Goal: Transaction & Acquisition: Purchase product/service

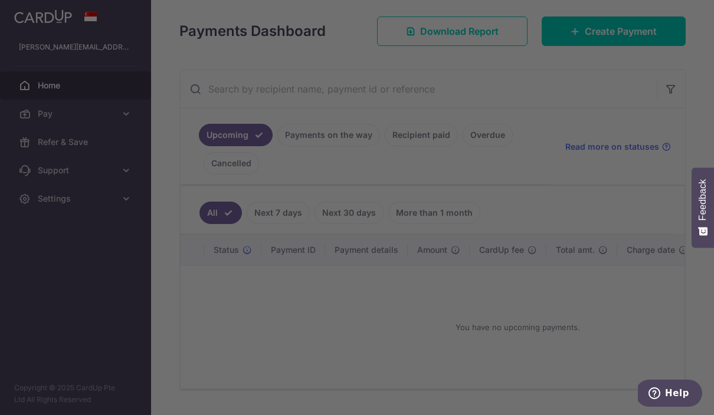
scroll to position [157, 0]
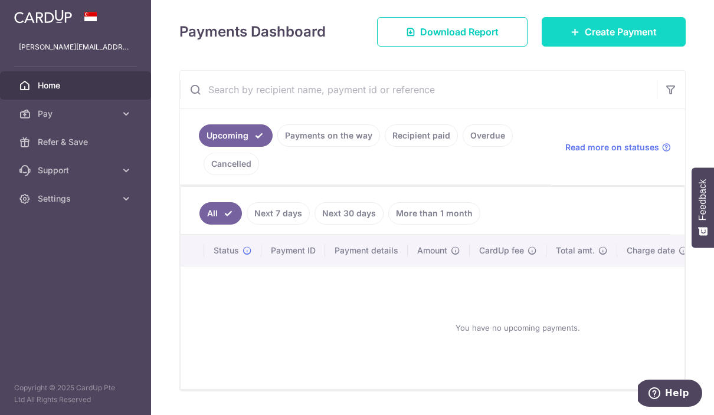
click at [619, 39] on span "Create Payment" at bounding box center [620, 32] width 72 height 14
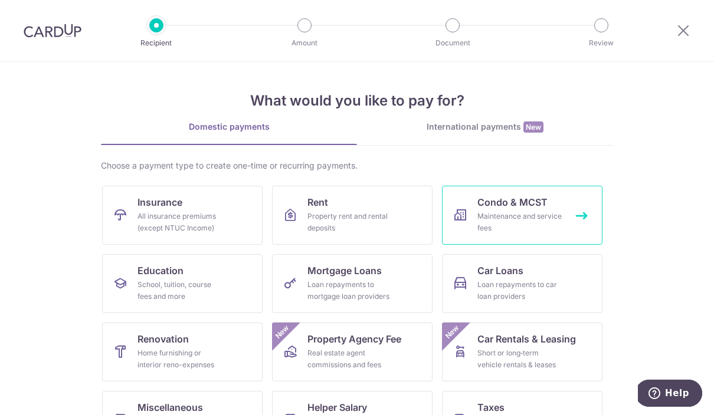
click at [566, 213] on link "Condo & MCST Maintenance and service fees" at bounding box center [522, 215] width 160 height 59
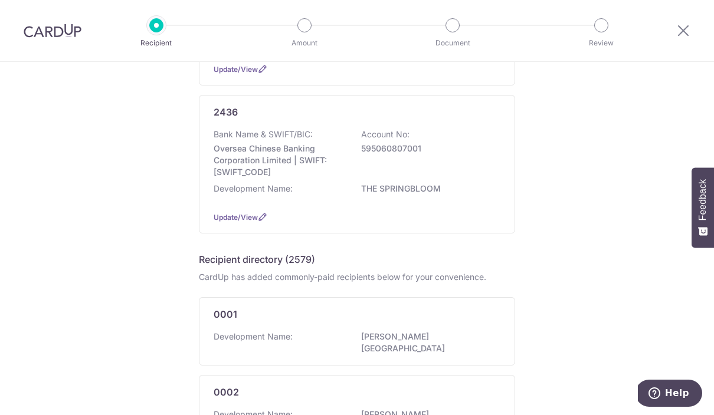
scroll to position [238, 0]
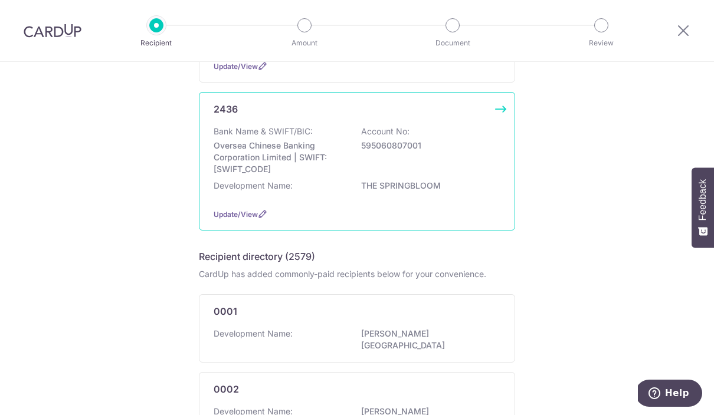
click at [280, 166] on p "Oversea Chinese Banking Corporation Limited | SWIFT: OCBCSGSGXXX" at bounding box center [279, 157] width 132 height 35
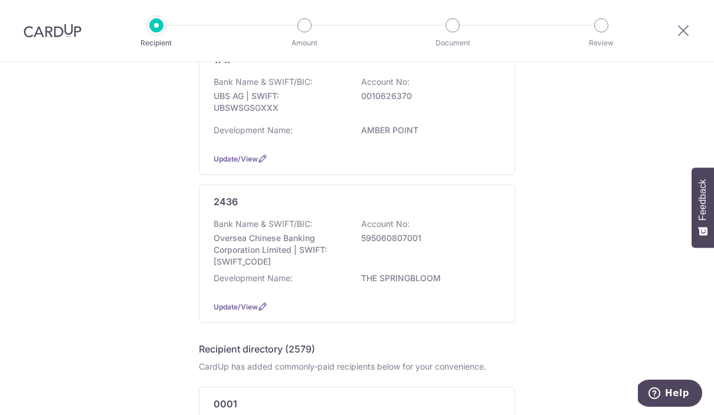
scroll to position [178, 0]
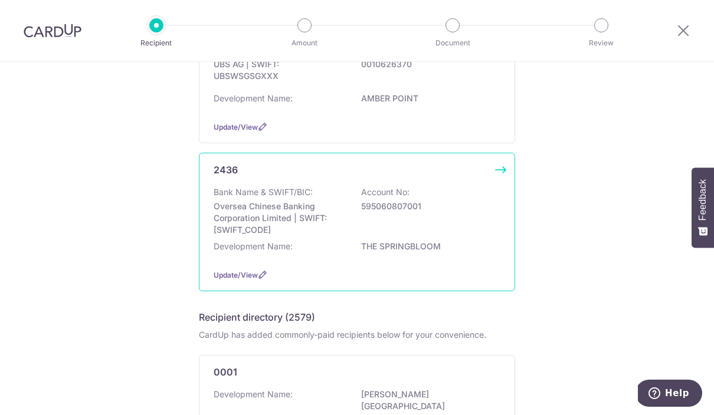
click at [261, 227] on p "Oversea Chinese Banking Corporation Limited | SWIFT: OCBCSGSGXXX" at bounding box center [279, 218] width 132 height 35
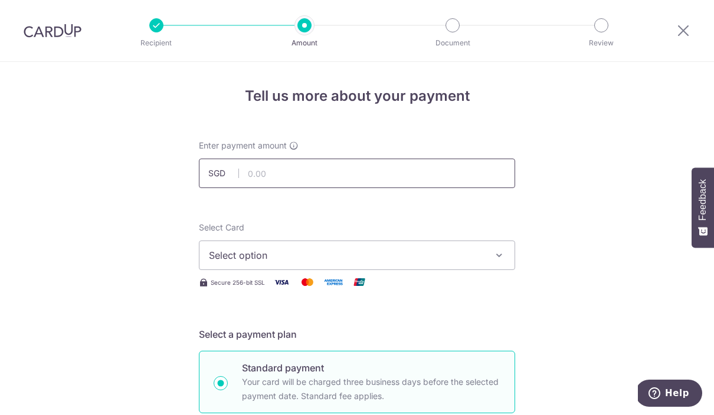
click at [363, 178] on input "text" at bounding box center [357, 173] width 316 height 29
click at [479, 261] on span "Select option" at bounding box center [346, 255] width 275 height 14
type input "1,203.36"
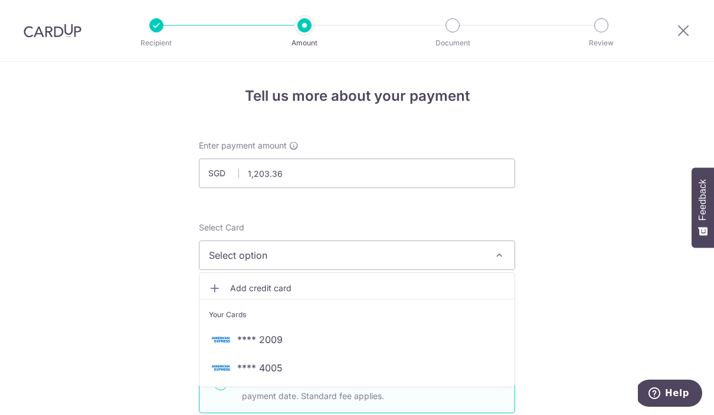
scroll to position [51, 0]
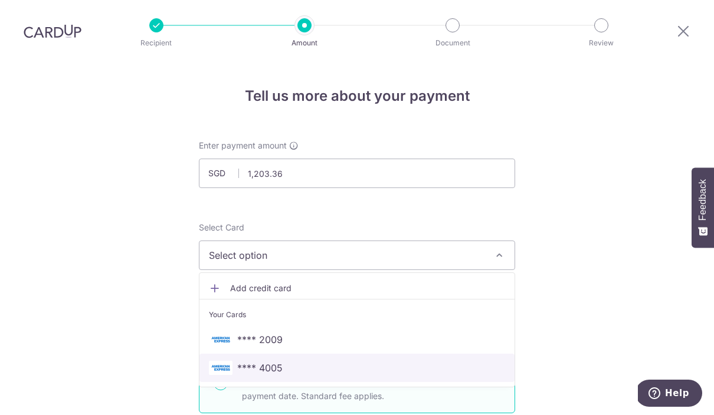
click at [262, 361] on span "**** 4005" at bounding box center [259, 368] width 45 height 14
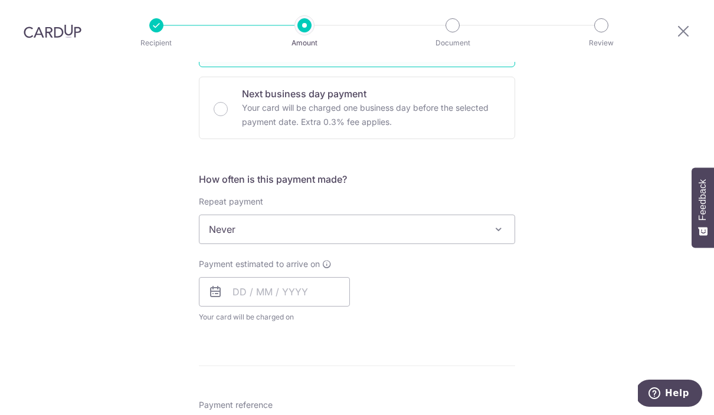
scroll to position [347, 0]
click at [208, 277] on input "text" at bounding box center [274, 291] width 151 height 29
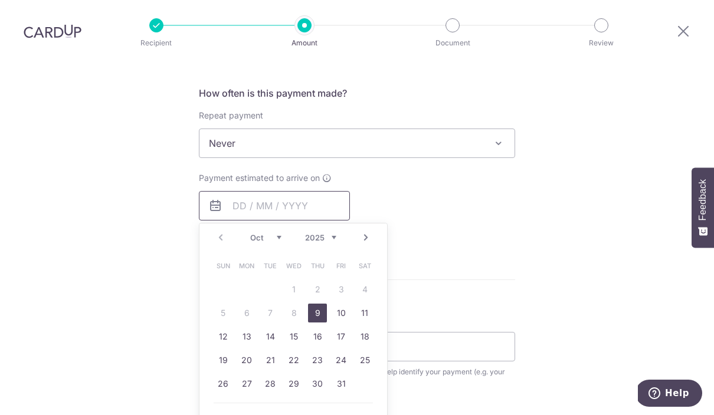
scroll to position [451, 0]
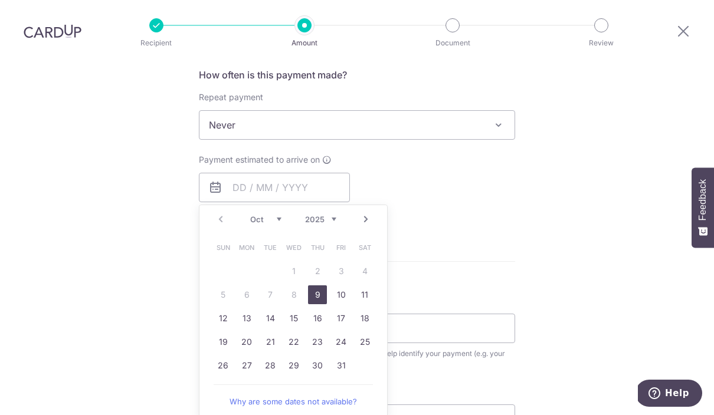
click at [247, 309] on link "13" at bounding box center [246, 318] width 19 height 19
type input "13/10/2025"
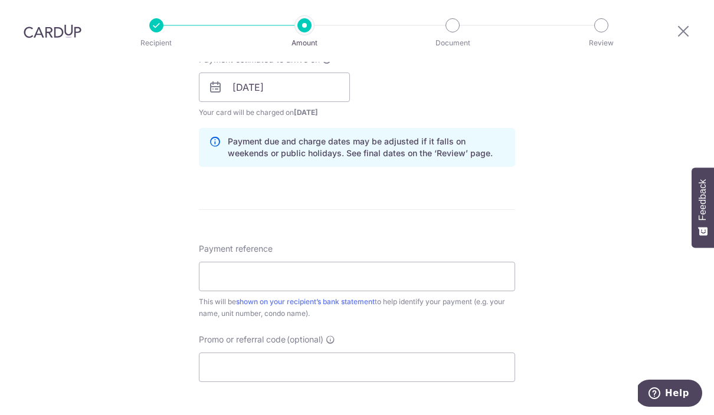
scroll to position [552, 0]
click at [217, 261] on input "Payment reference" at bounding box center [357, 275] width 316 height 29
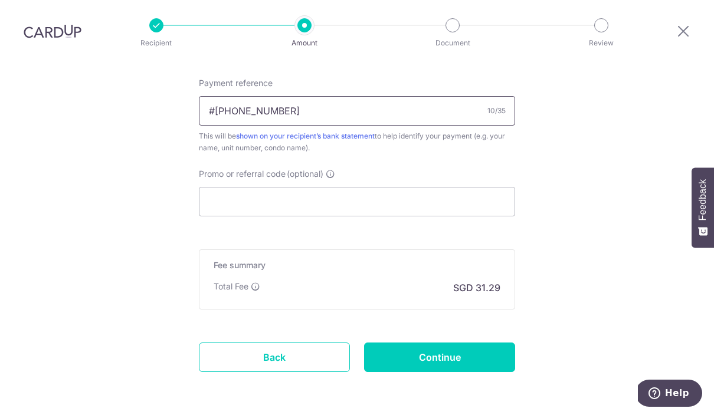
scroll to position [715, 0]
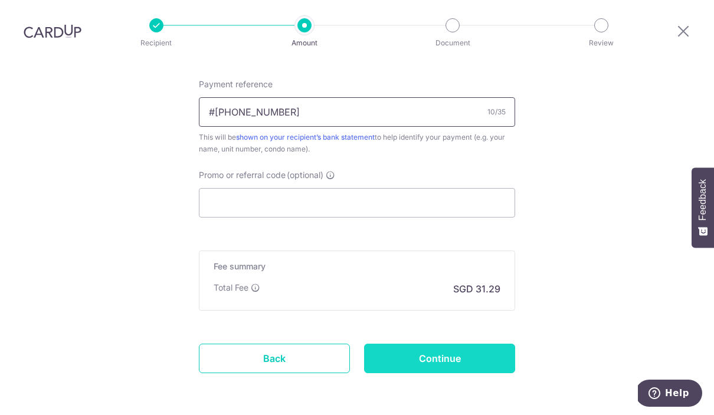
type input "#139-08-04"
click at [452, 344] on input "Continue" at bounding box center [439, 358] width 151 height 29
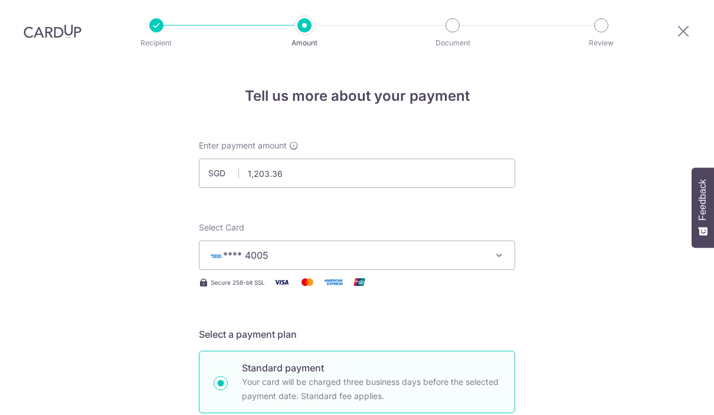
scroll to position [732, 0]
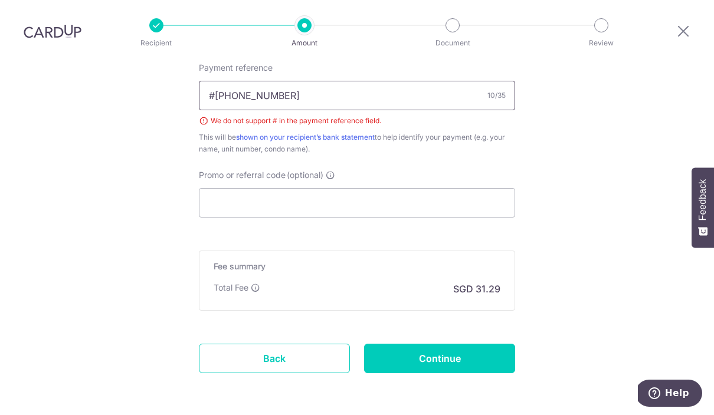
click at [358, 81] on input "#139-08-04" at bounding box center [357, 95] width 316 height 29
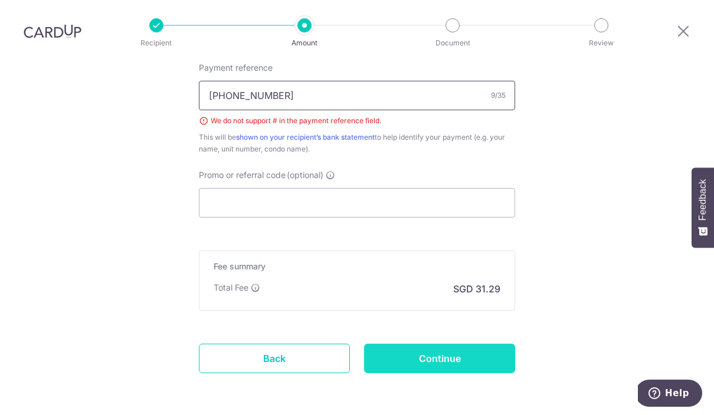
type input "139-08-04"
click at [440, 344] on input "Continue" at bounding box center [439, 358] width 151 height 29
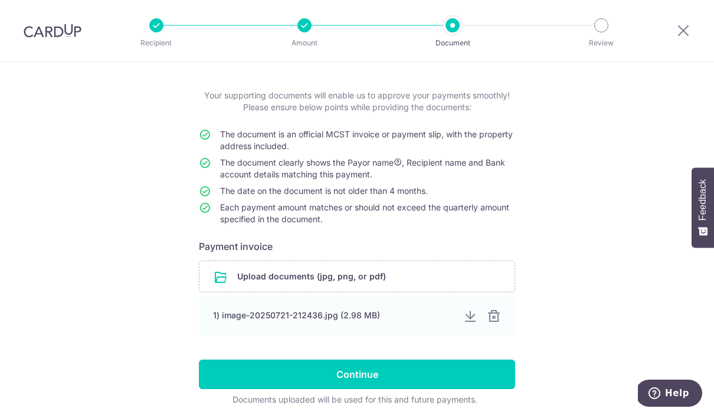
scroll to position [50, 0]
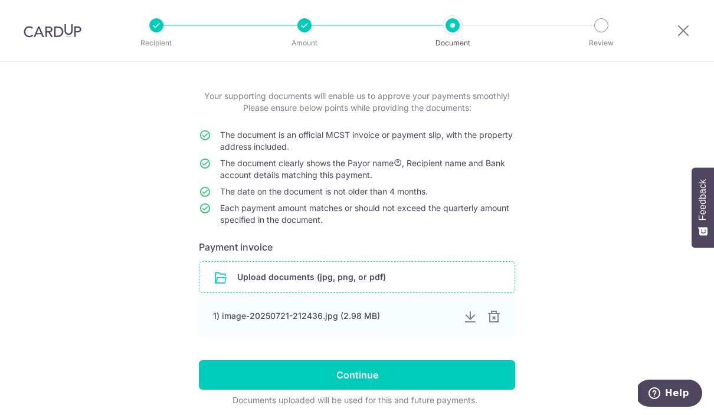
click at [395, 286] on input "file" at bounding box center [356, 277] width 315 height 31
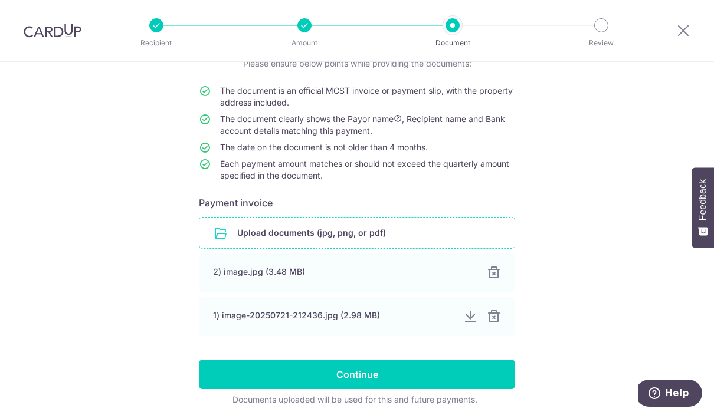
scroll to position [93, 0]
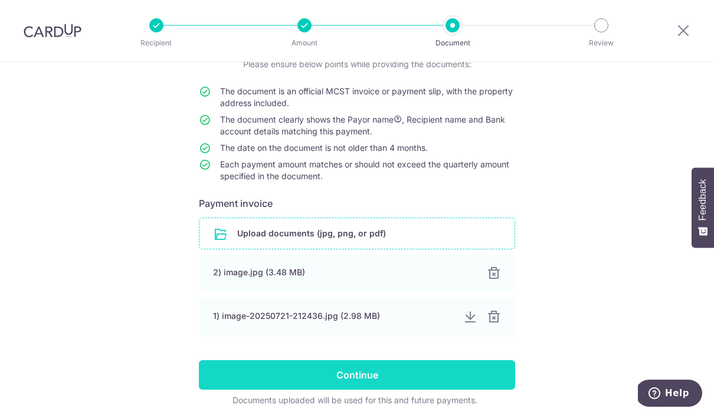
click at [487, 382] on input "Continue" at bounding box center [357, 374] width 316 height 29
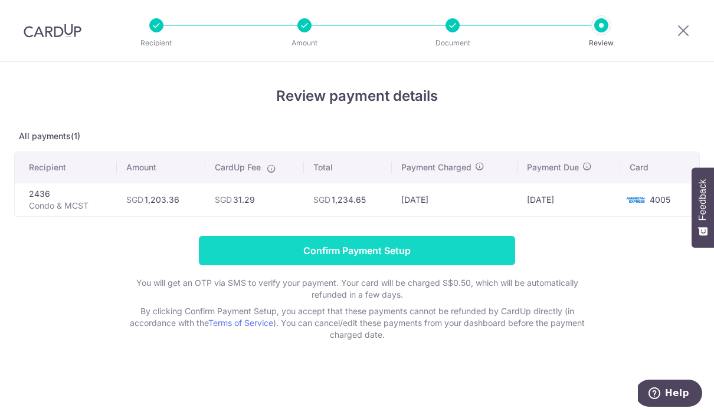
click at [360, 257] on input "Confirm Payment Setup" at bounding box center [357, 250] width 316 height 29
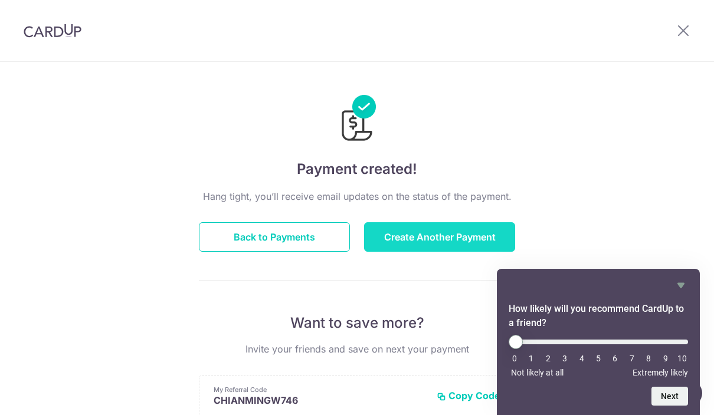
click at [478, 235] on button "Create Another Payment" at bounding box center [439, 236] width 151 height 29
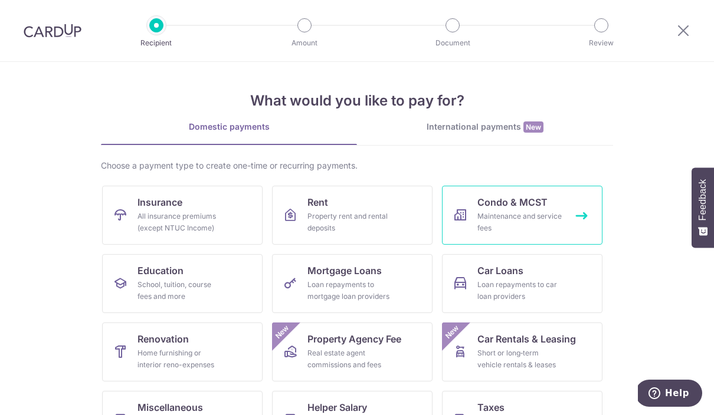
click at [559, 212] on div "Maintenance and service fees" at bounding box center [519, 223] width 85 height 24
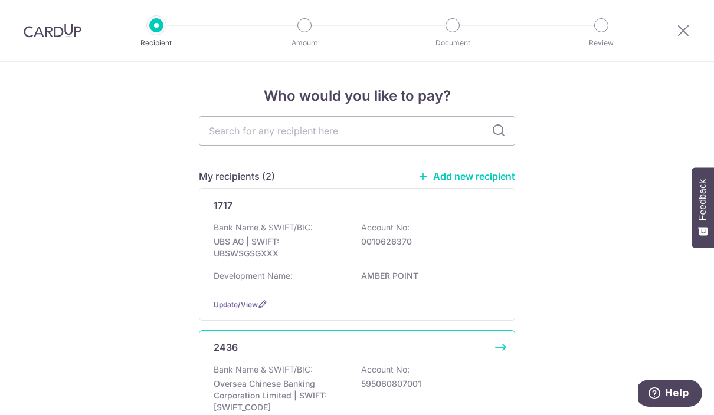
click at [445, 374] on div "2436 Bank Name & SWIFT/BIC: Oversea Chinese Banking Corporation Limited | SWIFT…" at bounding box center [357, 399] width 316 height 139
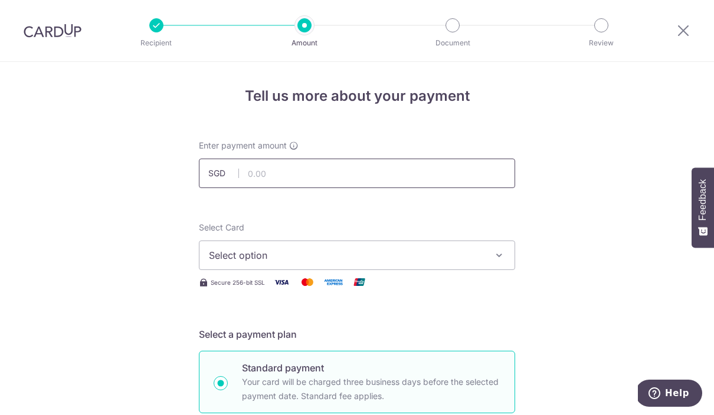
click at [409, 172] on input "text" at bounding box center [357, 173] width 316 height 29
type input "2"
click at [413, 258] on span "Select option" at bounding box center [346, 255] width 275 height 14
type input "1,203.36"
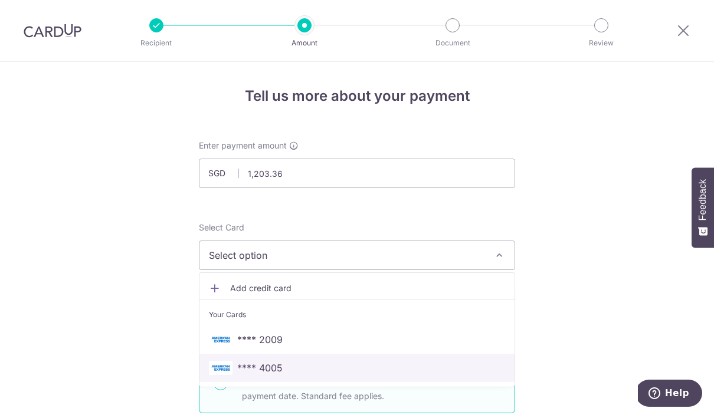
click at [268, 375] on span "**** 4005" at bounding box center [259, 368] width 45 height 14
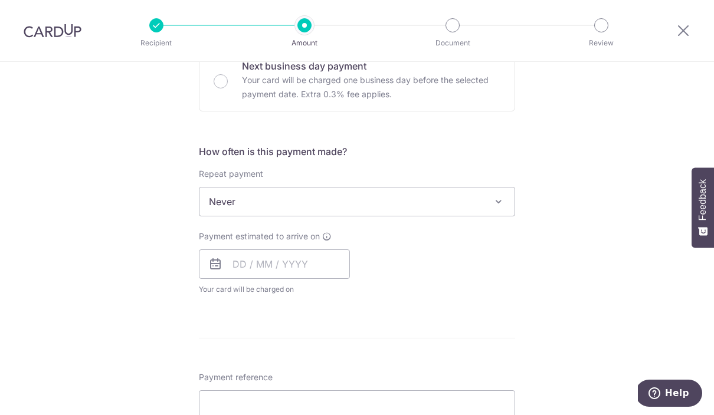
scroll to position [392, 0]
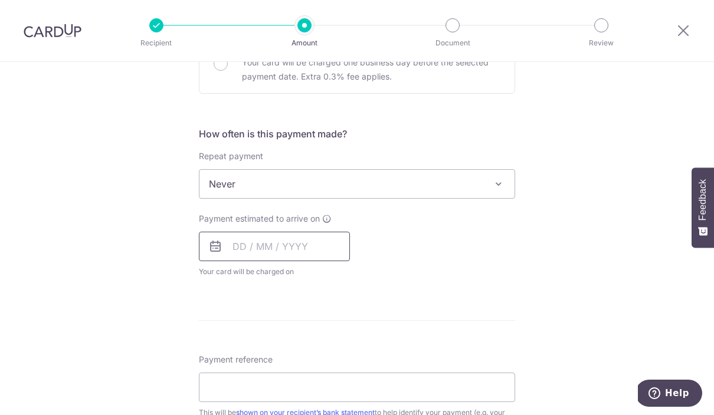
click at [304, 251] on input "text" at bounding box center [274, 246] width 151 height 29
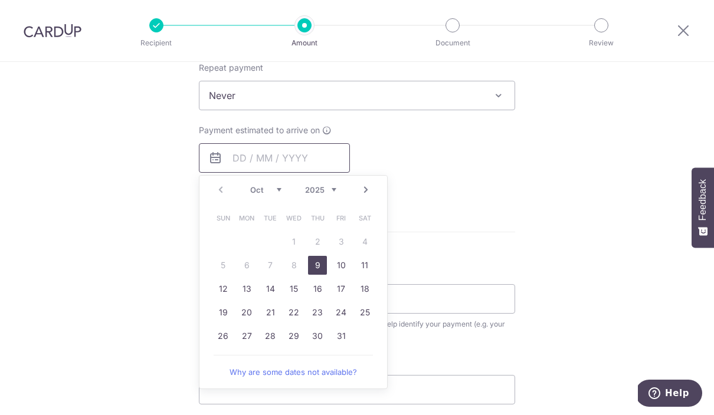
scroll to position [504, 0]
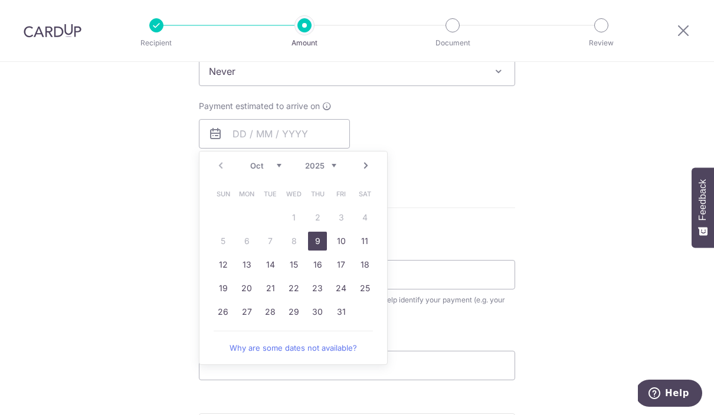
click at [242, 267] on link "13" at bounding box center [246, 264] width 19 height 19
type input "[DATE]"
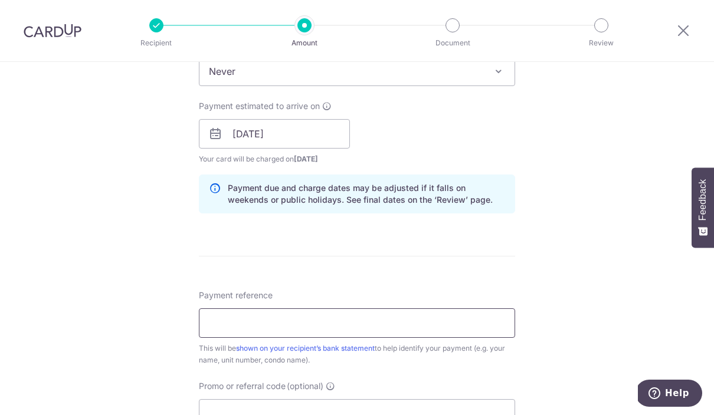
click at [369, 330] on input "Payment reference" at bounding box center [357, 322] width 316 height 29
type input "[PHONE_NUMBER]"
click at [300, 142] on input "[DATE]" at bounding box center [274, 133] width 151 height 29
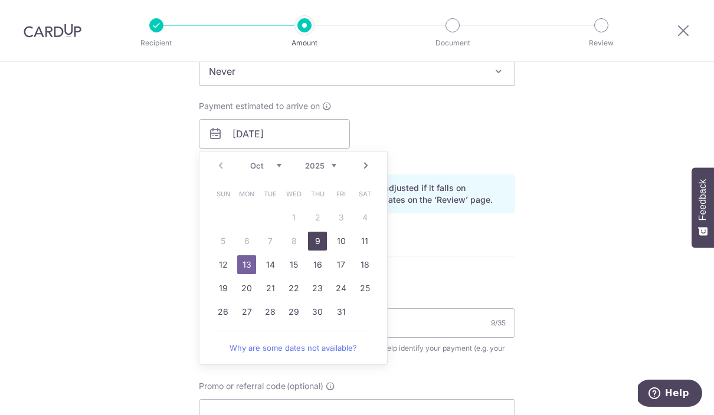
click at [320, 241] on link "9" at bounding box center [317, 241] width 19 height 19
type input "[DATE]"
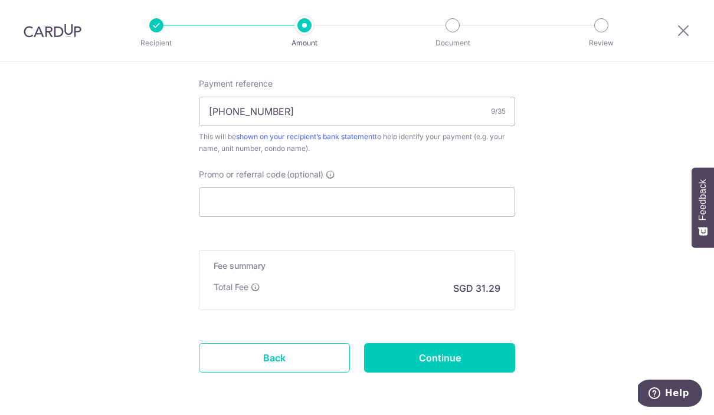
scroll to position [715, 0]
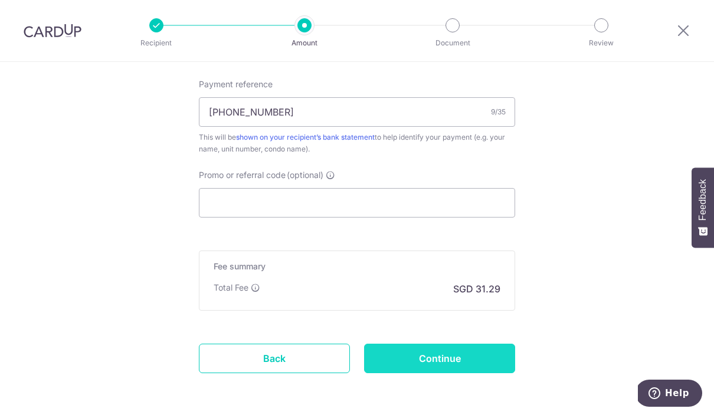
click at [464, 369] on input "Continue" at bounding box center [439, 358] width 151 height 29
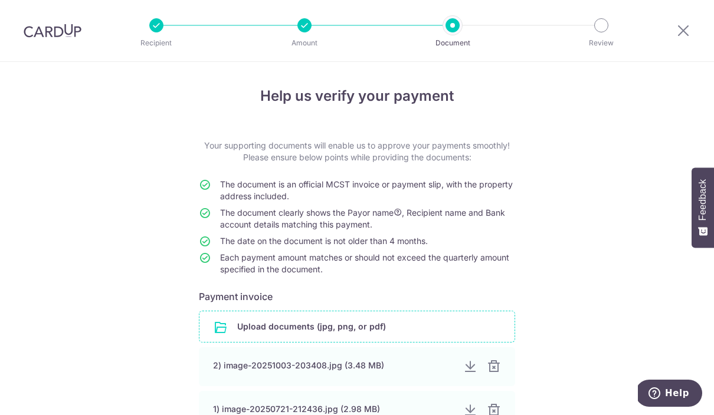
click at [407, 333] on input "file" at bounding box center [356, 326] width 315 height 31
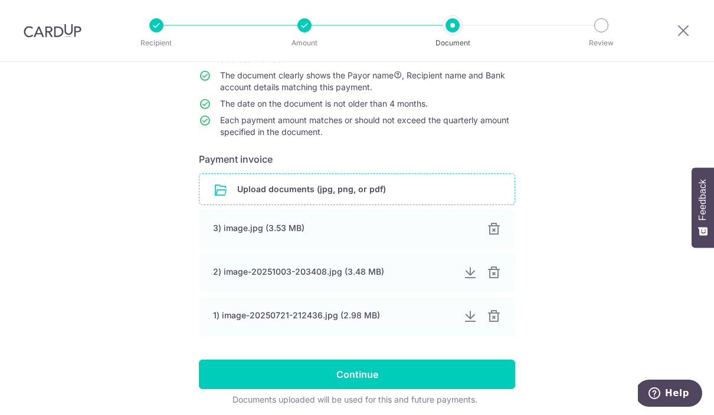
scroll to position [137, 0]
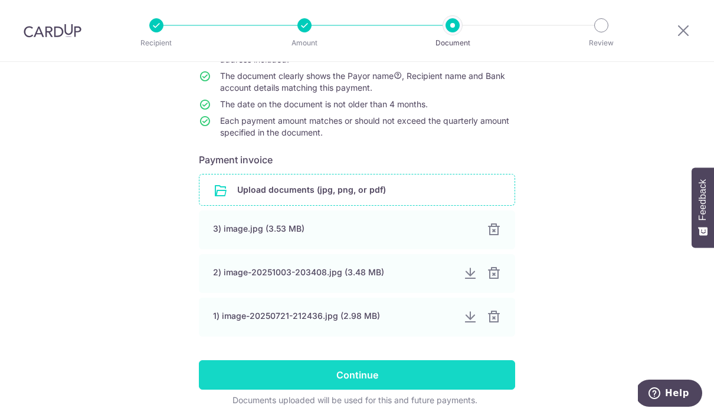
click at [485, 385] on input "Continue" at bounding box center [357, 374] width 316 height 29
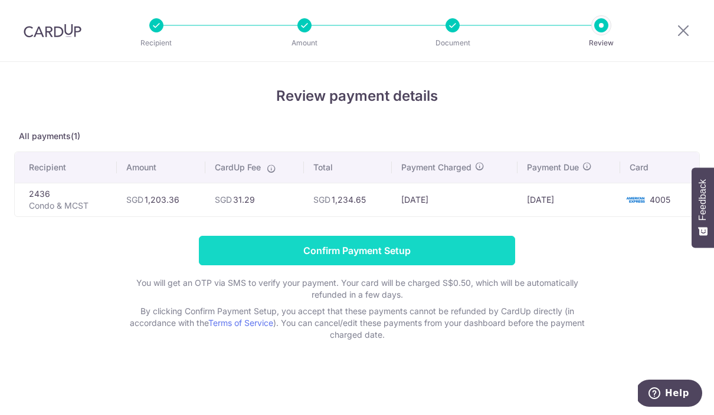
click at [478, 259] on input "Confirm Payment Setup" at bounding box center [357, 250] width 316 height 29
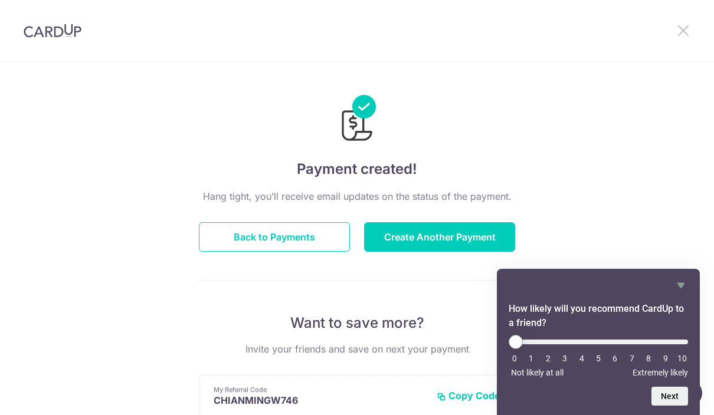
click at [685, 31] on icon at bounding box center [683, 30] width 14 height 15
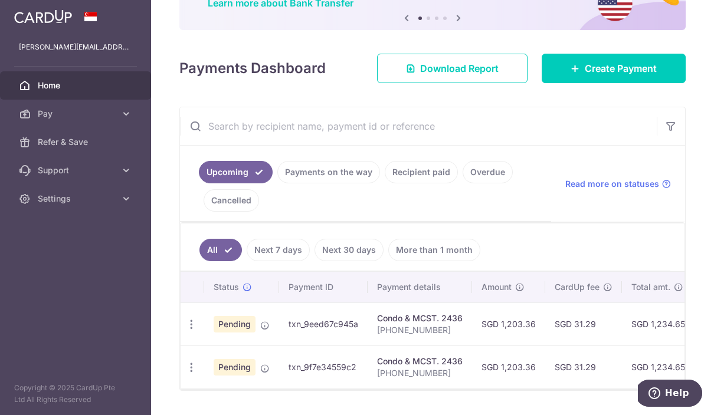
scroll to position [106, 0]
click at [213, 333] on span "Pending" at bounding box center [234, 325] width 42 height 17
